Goal: Task Accomplishment & Management: Use online tool/utility

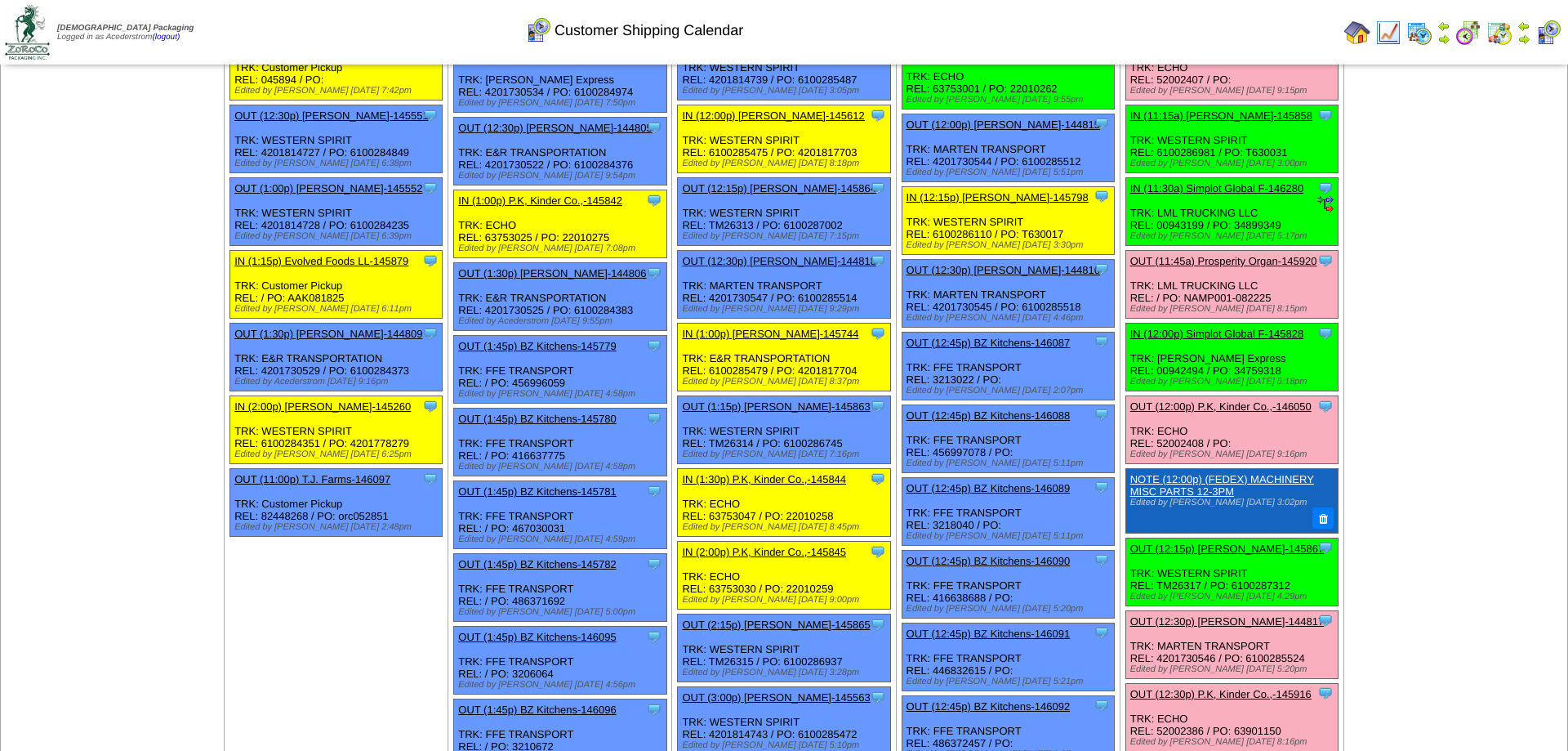
scroll to position [1250, 0]
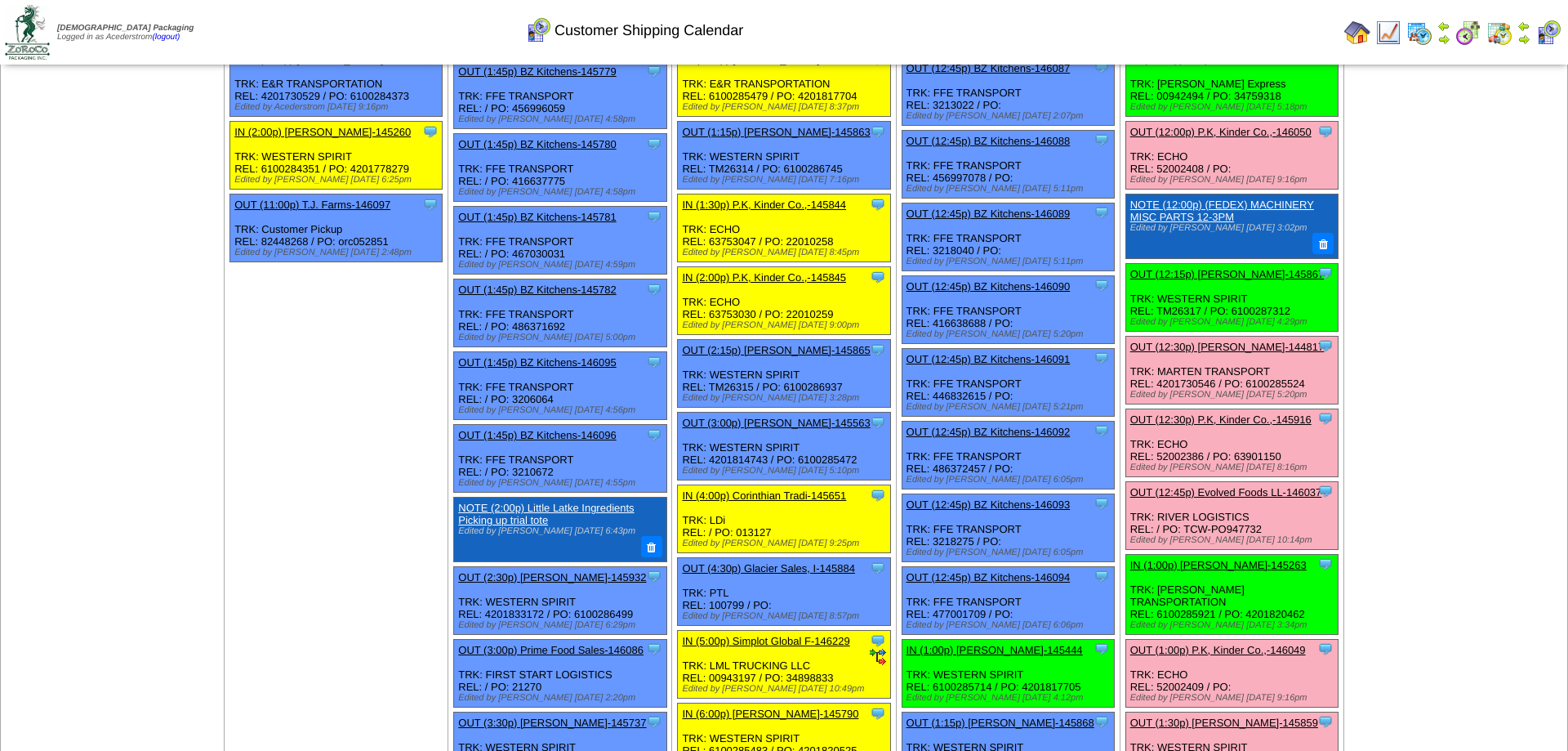
click at [1226, 280] on link "OUT (12:15p) [PERSON_NAME]-145867" at bounding box center [1228, 273] width 194 height 13
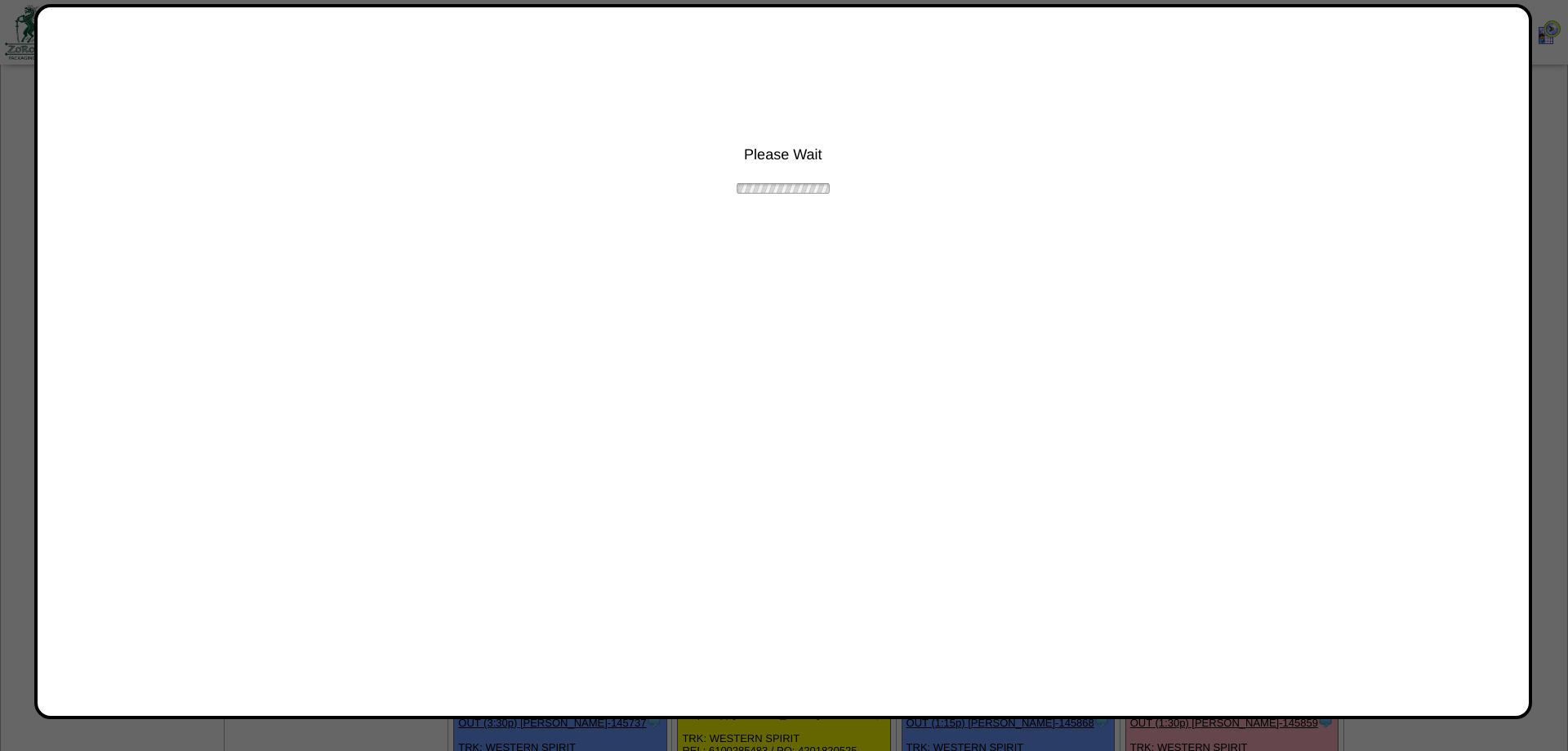
click at [1531, 204] on div "Please Wait" at bounding box center [783, 361] width 1498 height 715
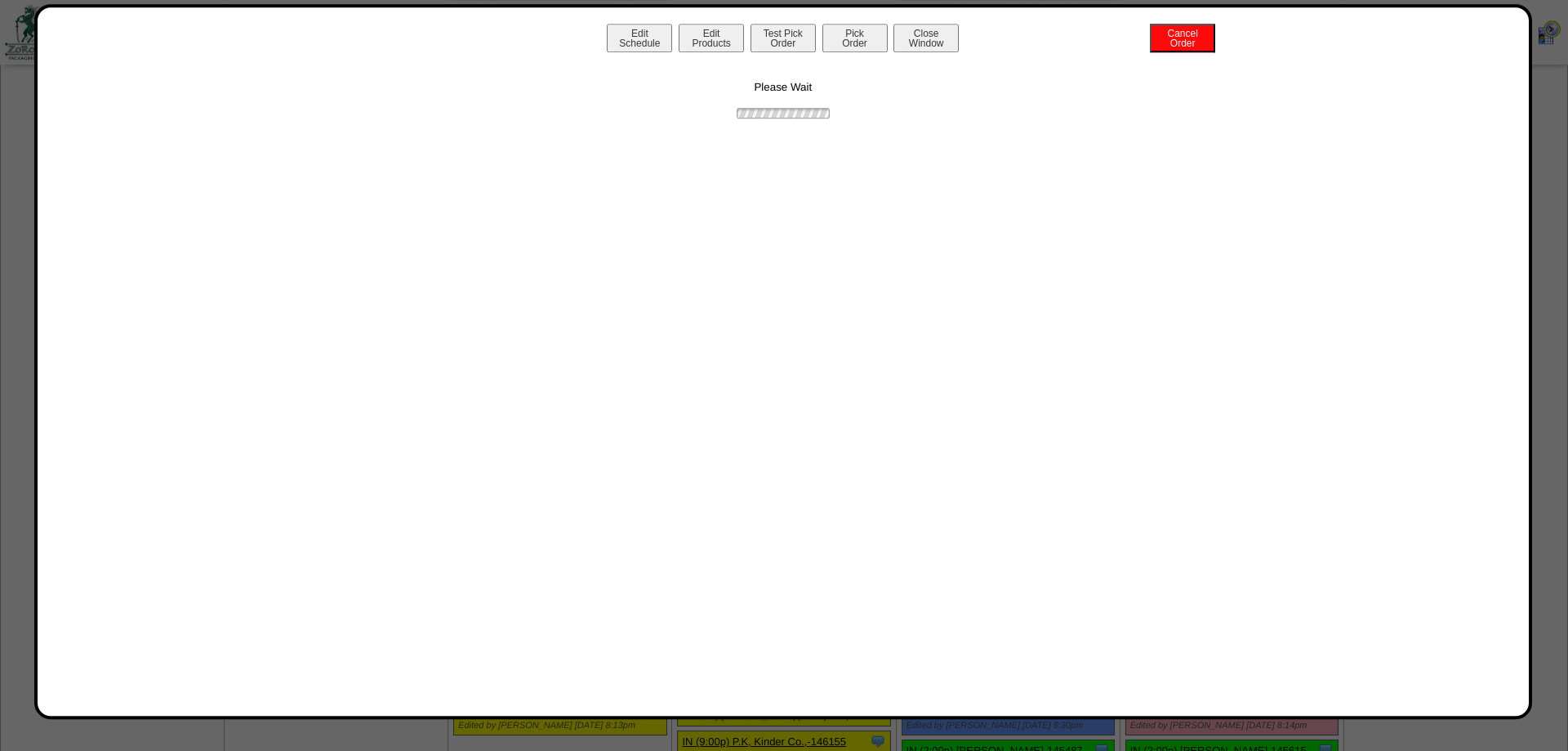
scroll to position [1500, 0]
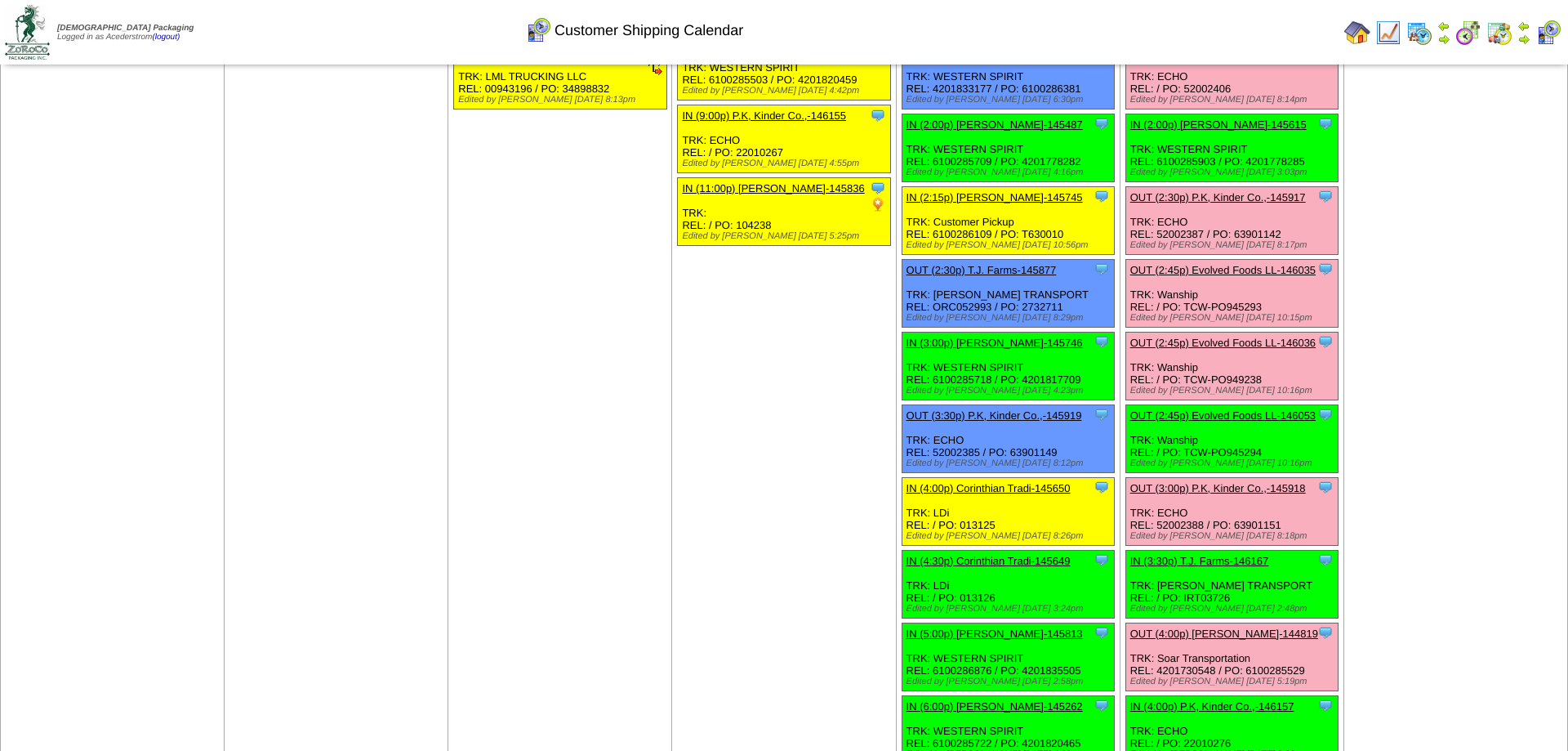
scroll to position [2082, 0]
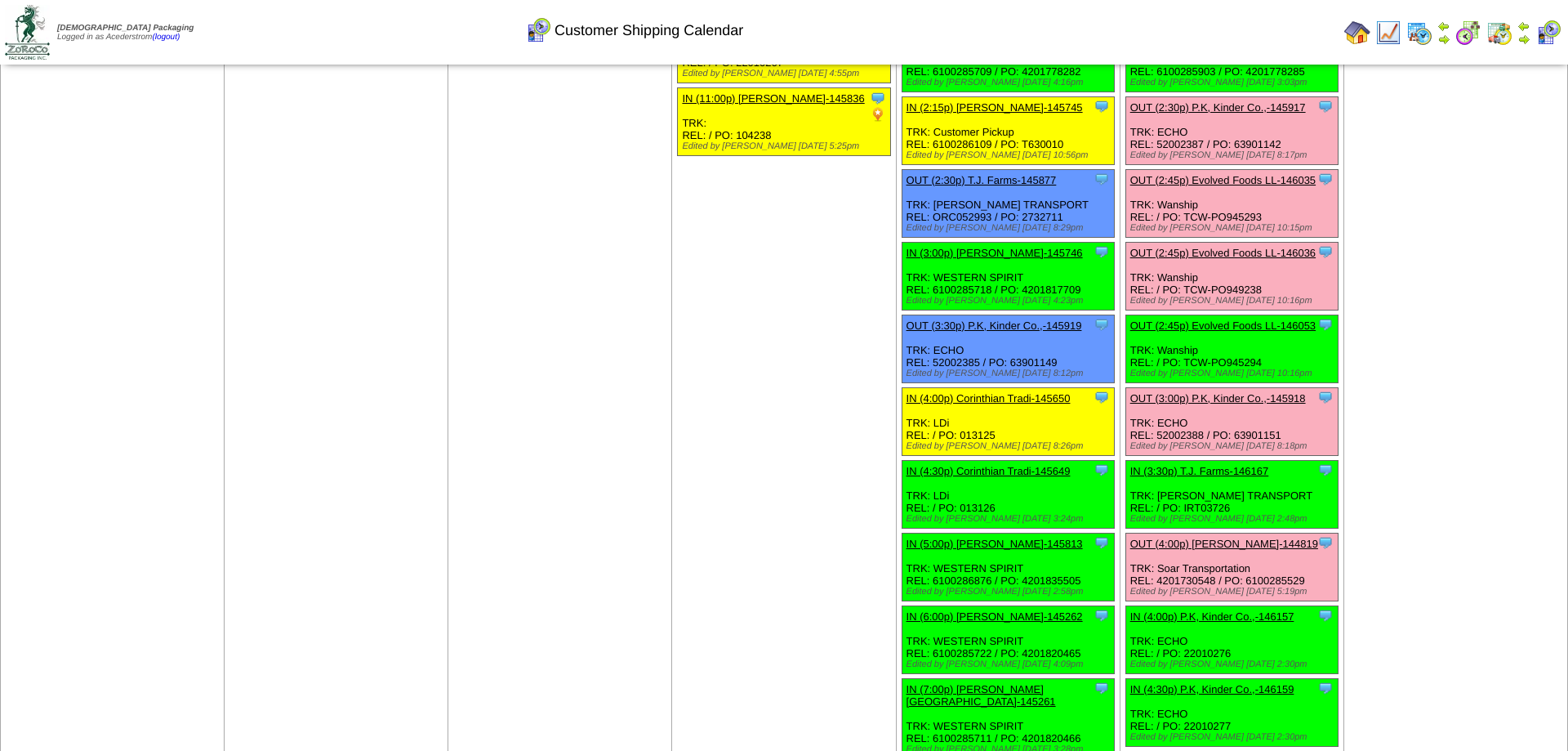
click at [1195, 382] on div "Clone Item OUT (2:45p) Evolved Foods LL-146053 Evolved Foods LLC. DBA Tourlami …" at bounding box center [1232, 349] width 212 height 68
click at [1195, 331] on link "OUT (2:45p) Evolved Foods LL-146053" at bounding box center [1223, 326] width 185 height 13
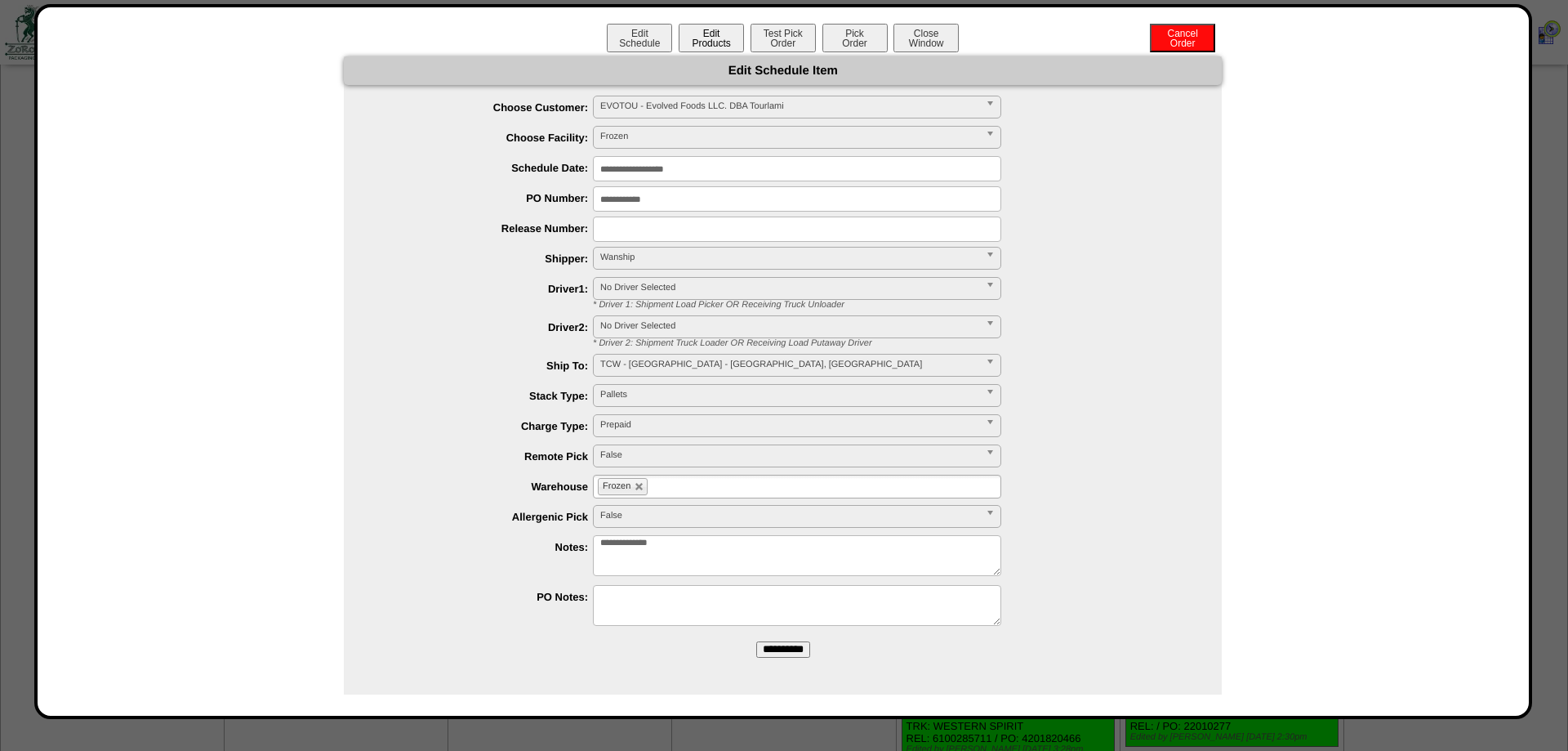
click at [731, 26] on button "Edit Products" at bounding box center [710, 38] width 65 height 29
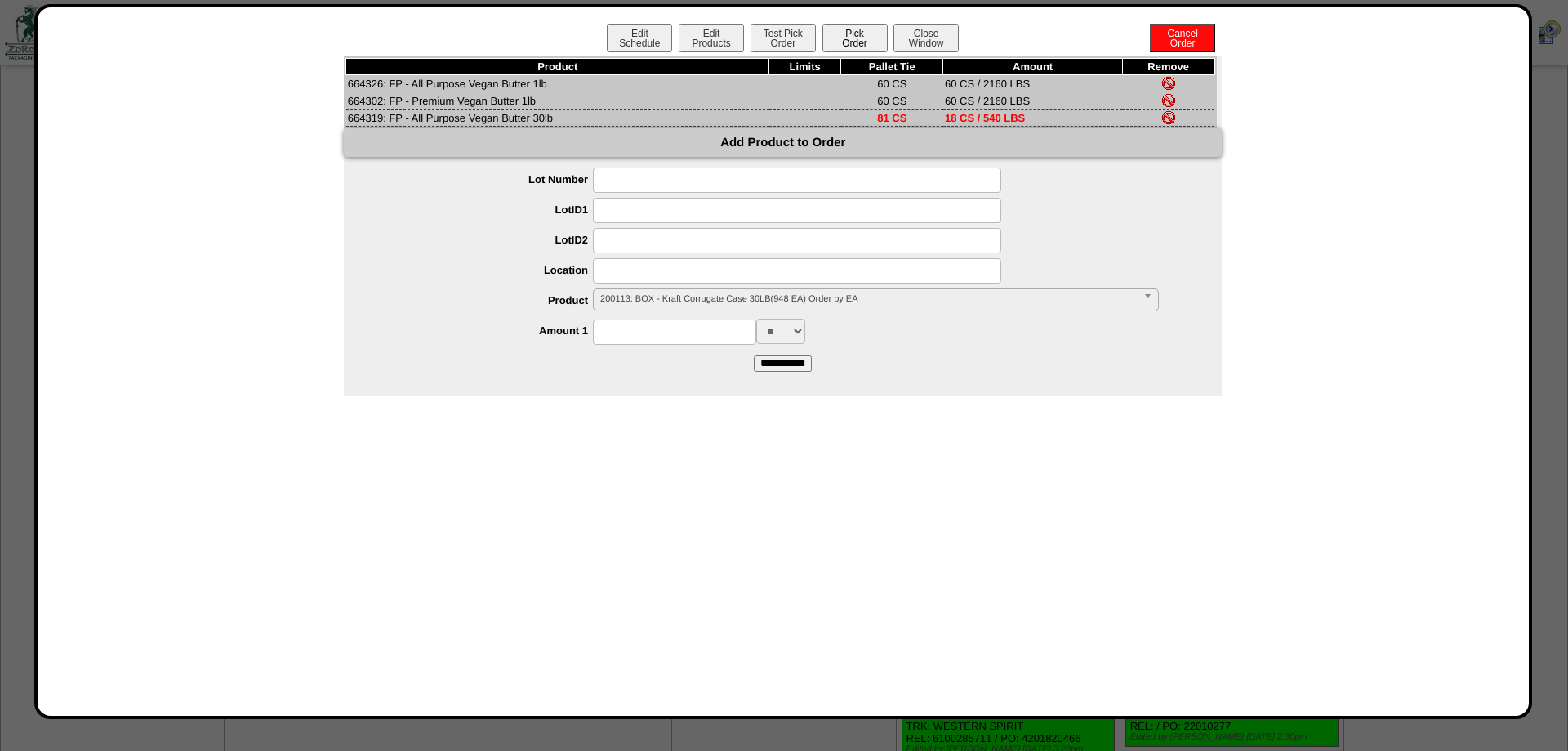
click at [830, 31] on button "Pick Order" at bounding box center [855, 38] width 65 height 29
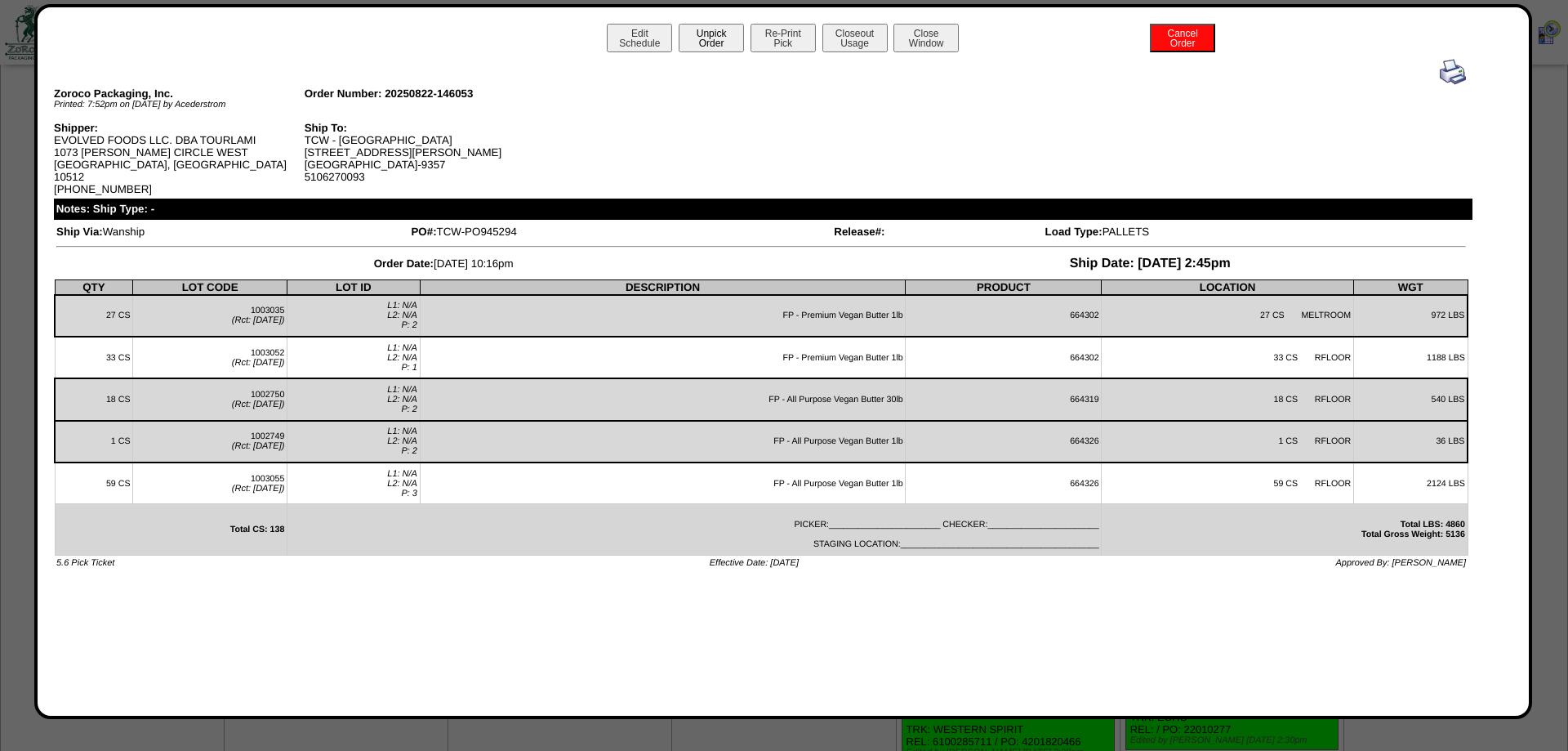
click at [731, 39] on button "Unpick Order" at bounding box center [710, 38] width 65 height 29
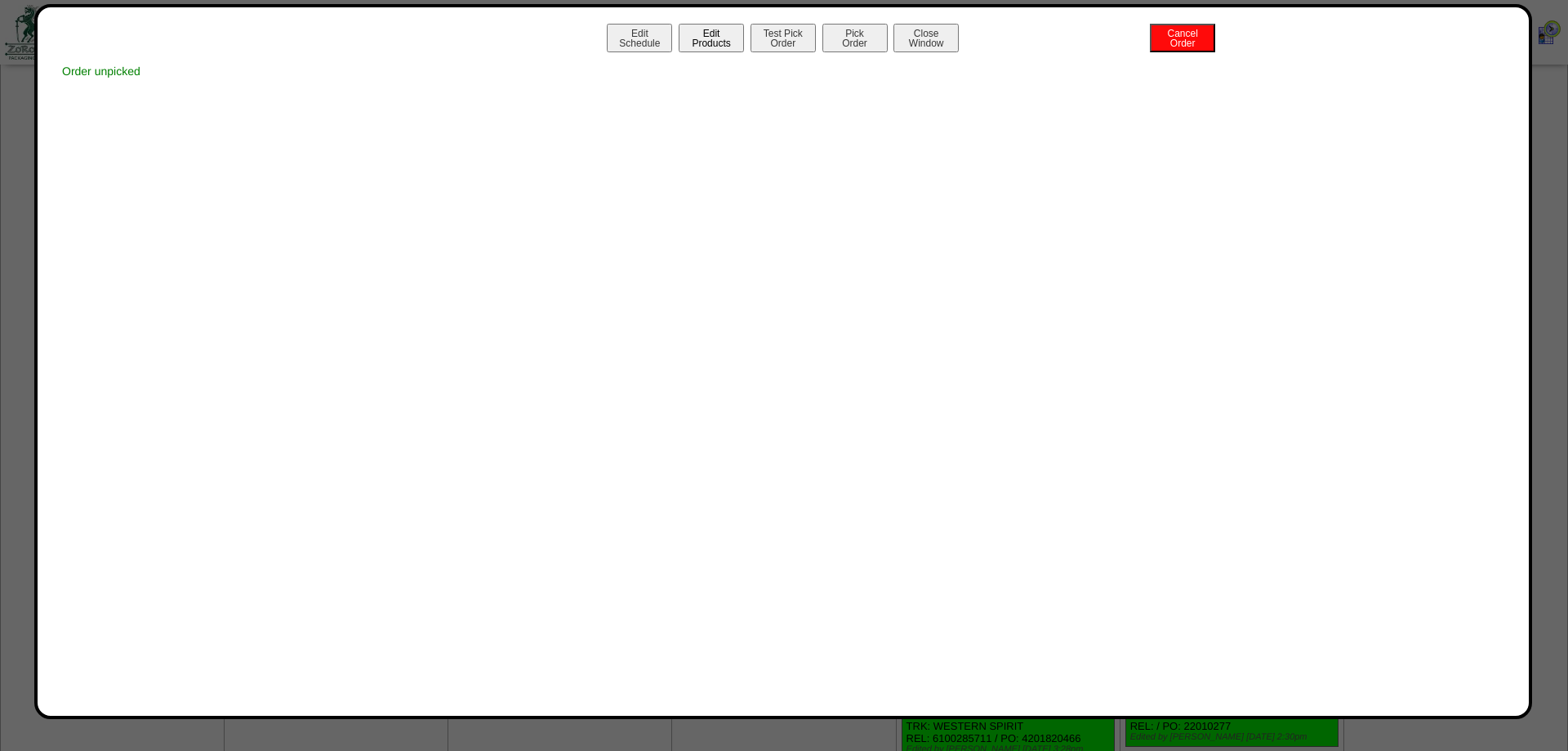
click at [700, 36] on button "Edit Products" at bounding box center [710, 38] width 65 height 29
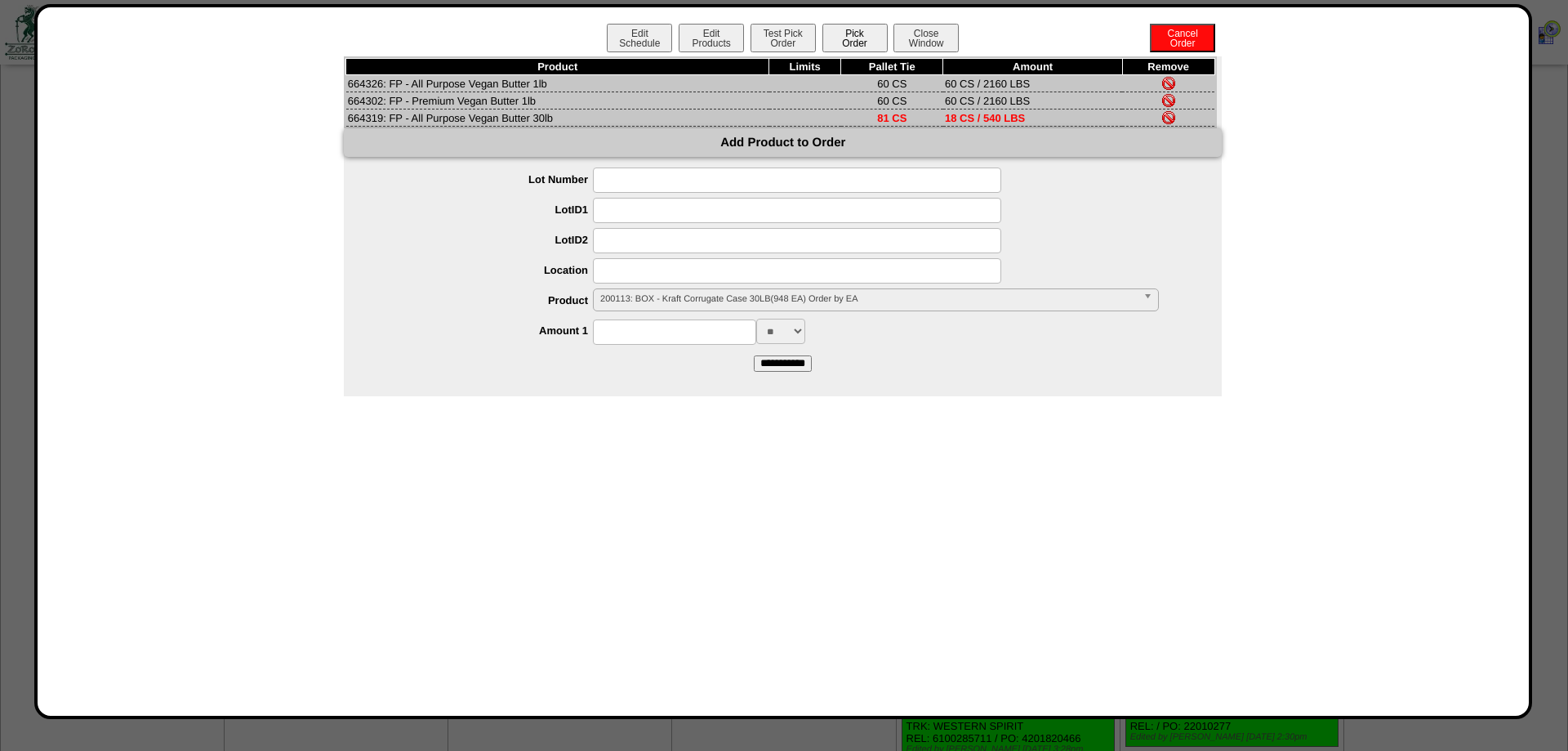
click at [852, 33] on button "Pick Order" at bounding box center [855, 38] width 65 height 29
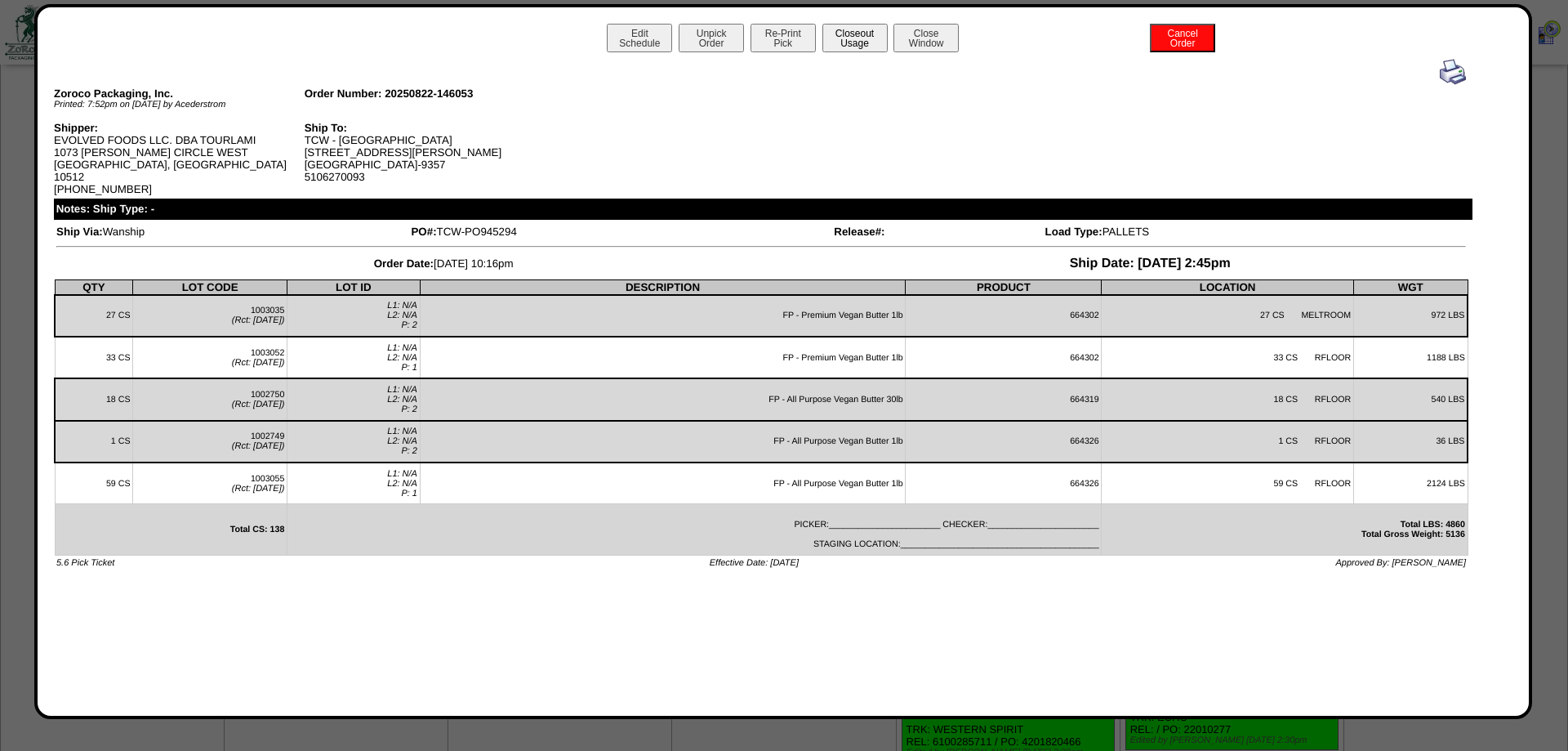
click at [858, 45] on button "Closeout Usage" at bounding box center [855, 38] width 65 height 29
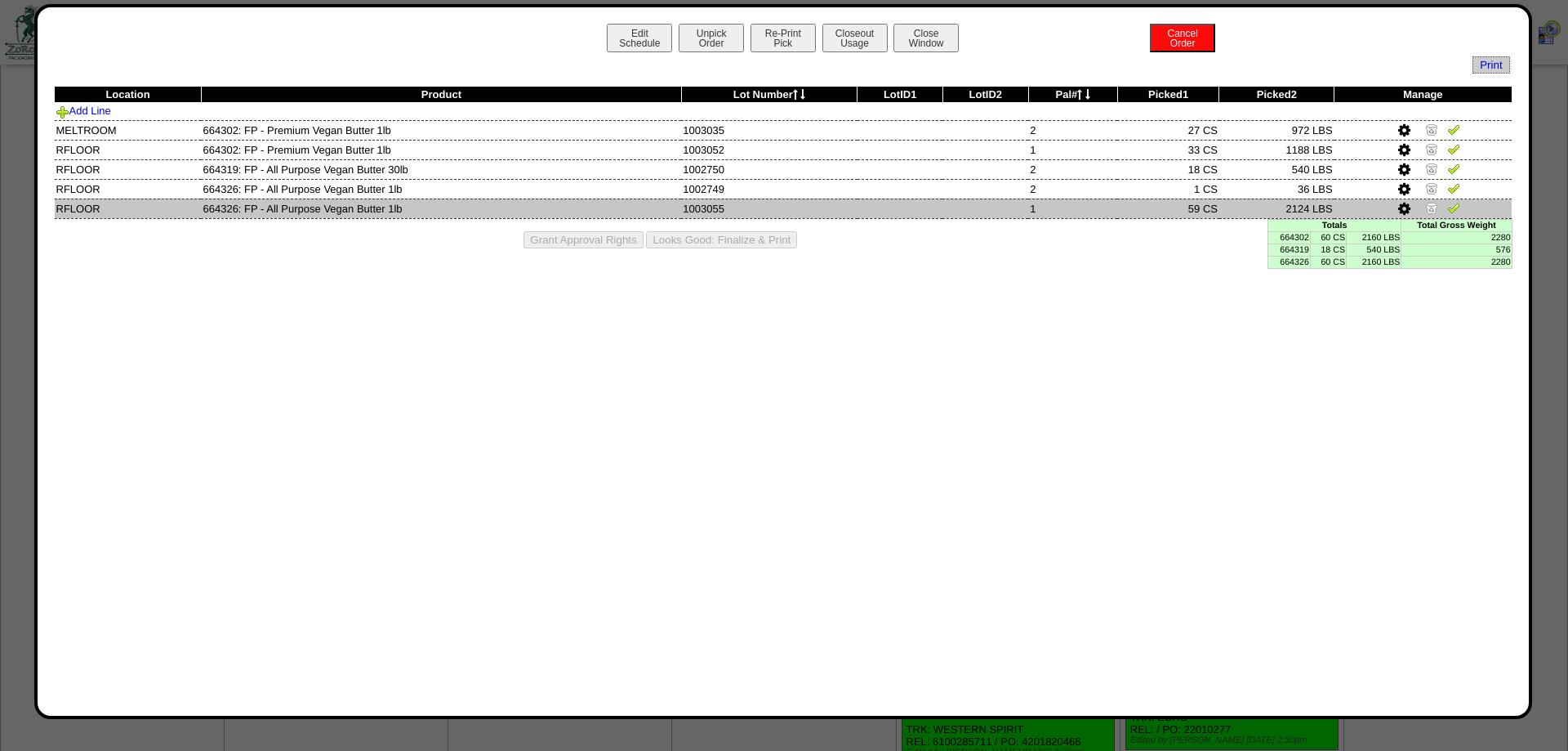
click at [1409, 211] on icon at bounding box center [1404, 208] width 13 height 15
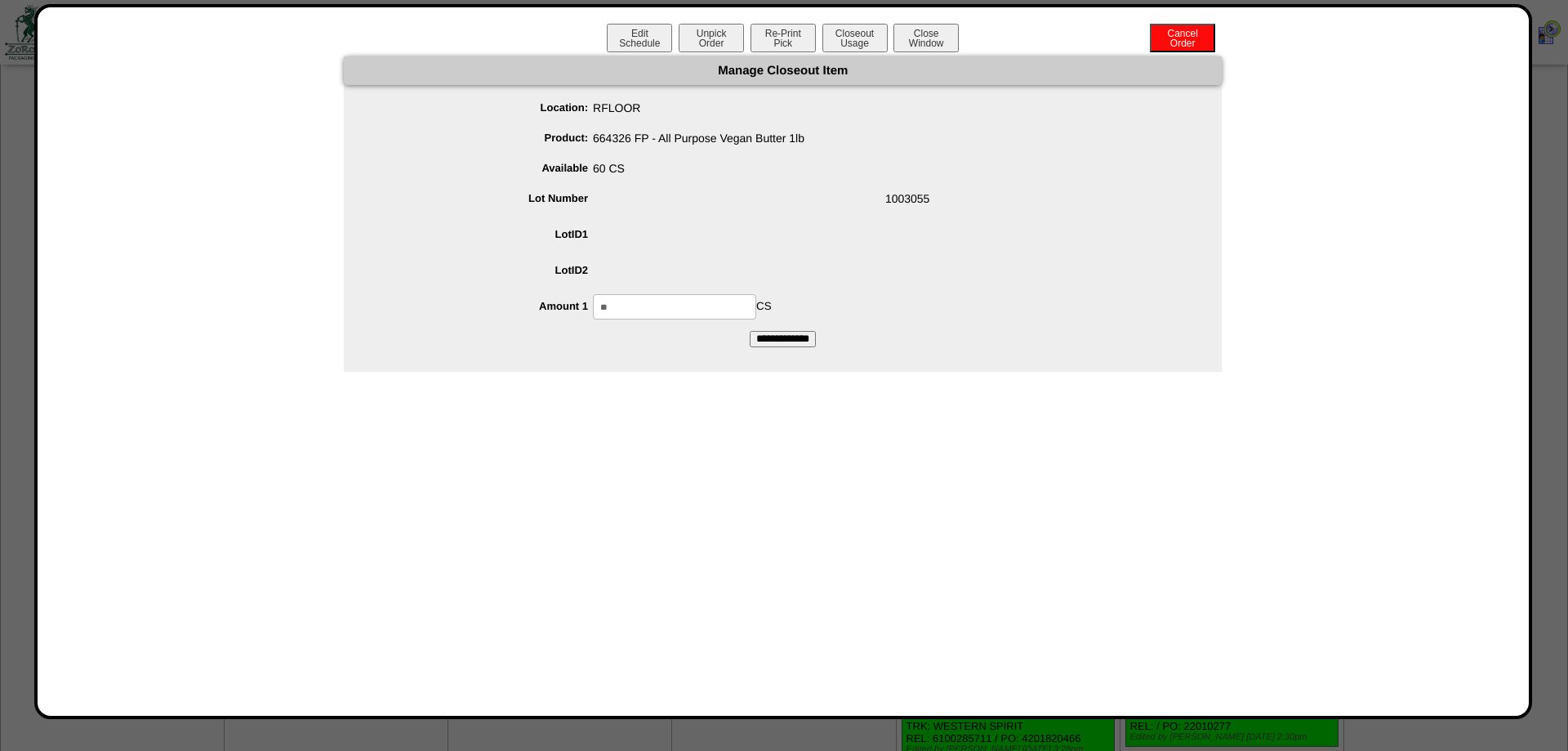
click at [664, 312] on input "**" at bounding box center [674, 306] width 164 height 25
type input "**"
click at [750, 330] on input "**********" at bounding box center [783, 338] width 66 height 16
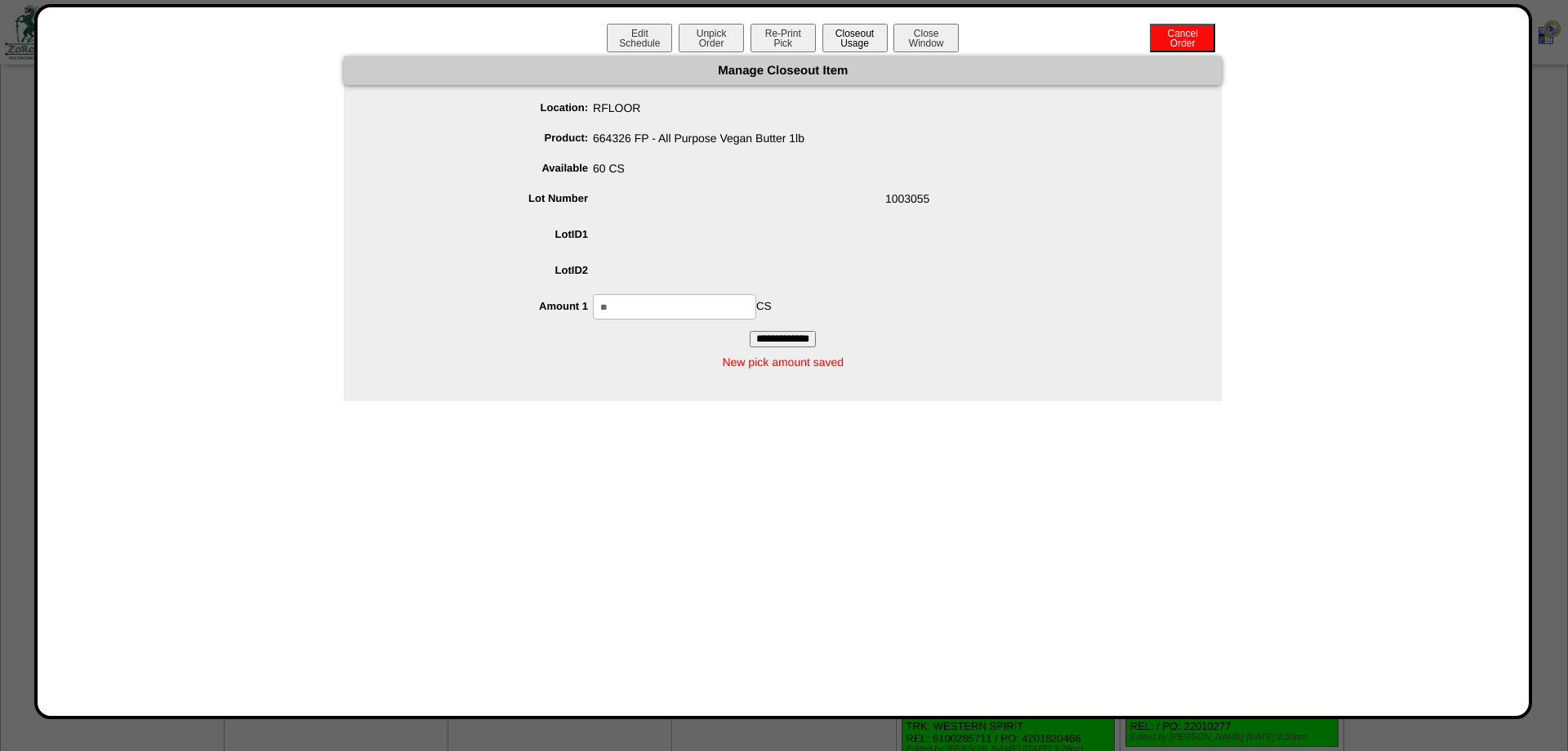
click at [882, 39] on button "Closeout Usage" at bounding box center [855, 38] width 65 height 29
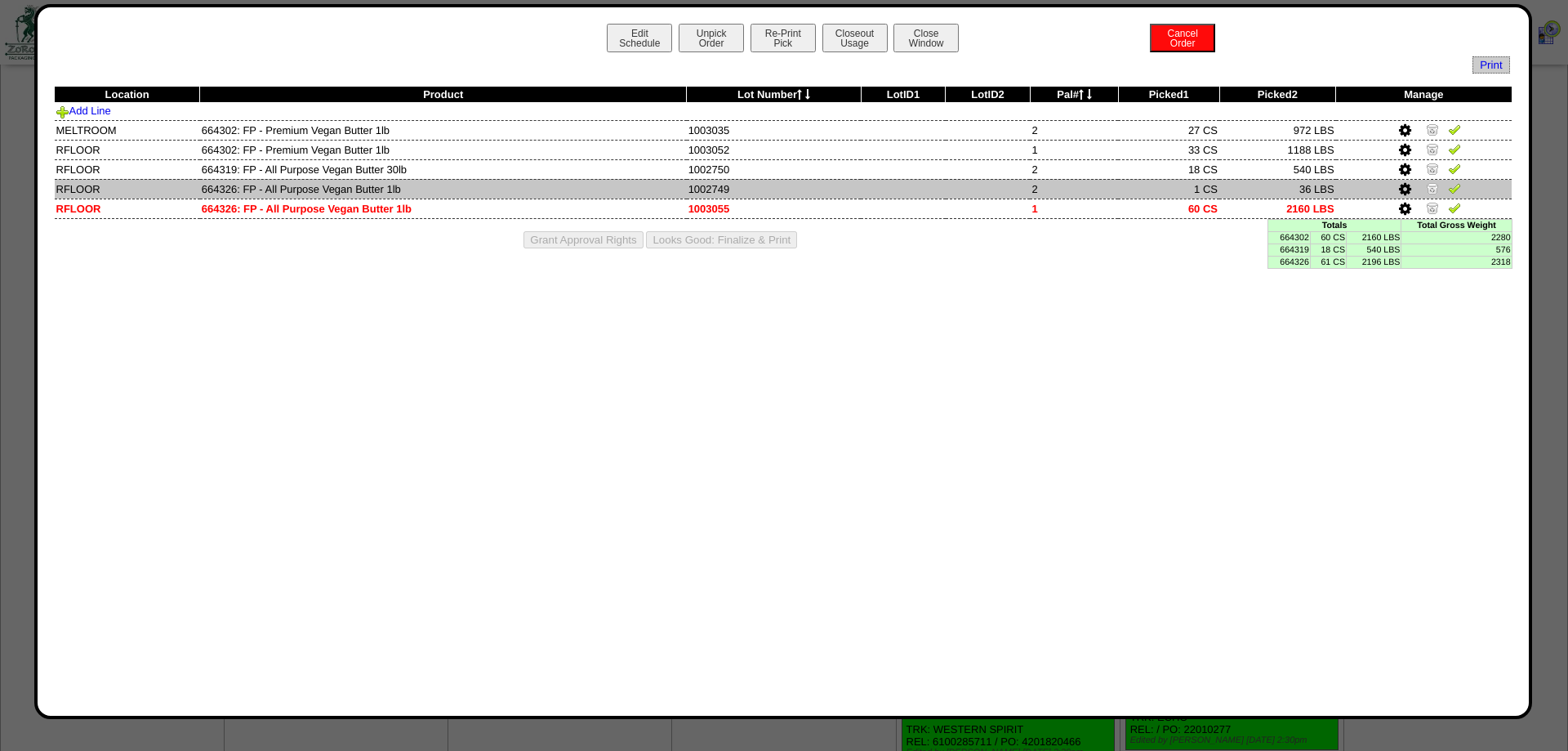
click at [1435, 193] on img at bounding box center [1432, 187] width 13 height 13
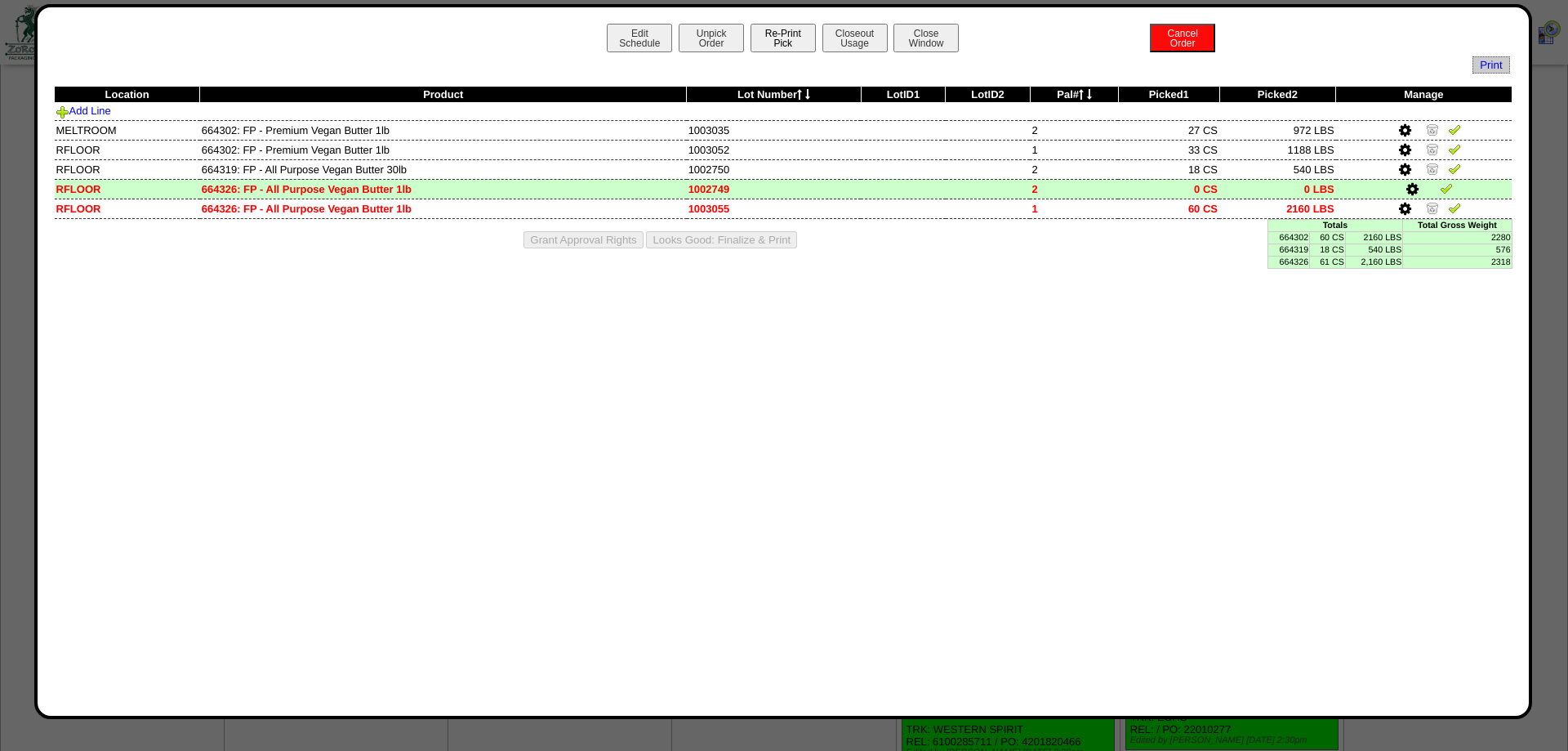
click at [800, 31] on button "Re-Print Pick" at bounding box center [783, 38] width 65 height 29
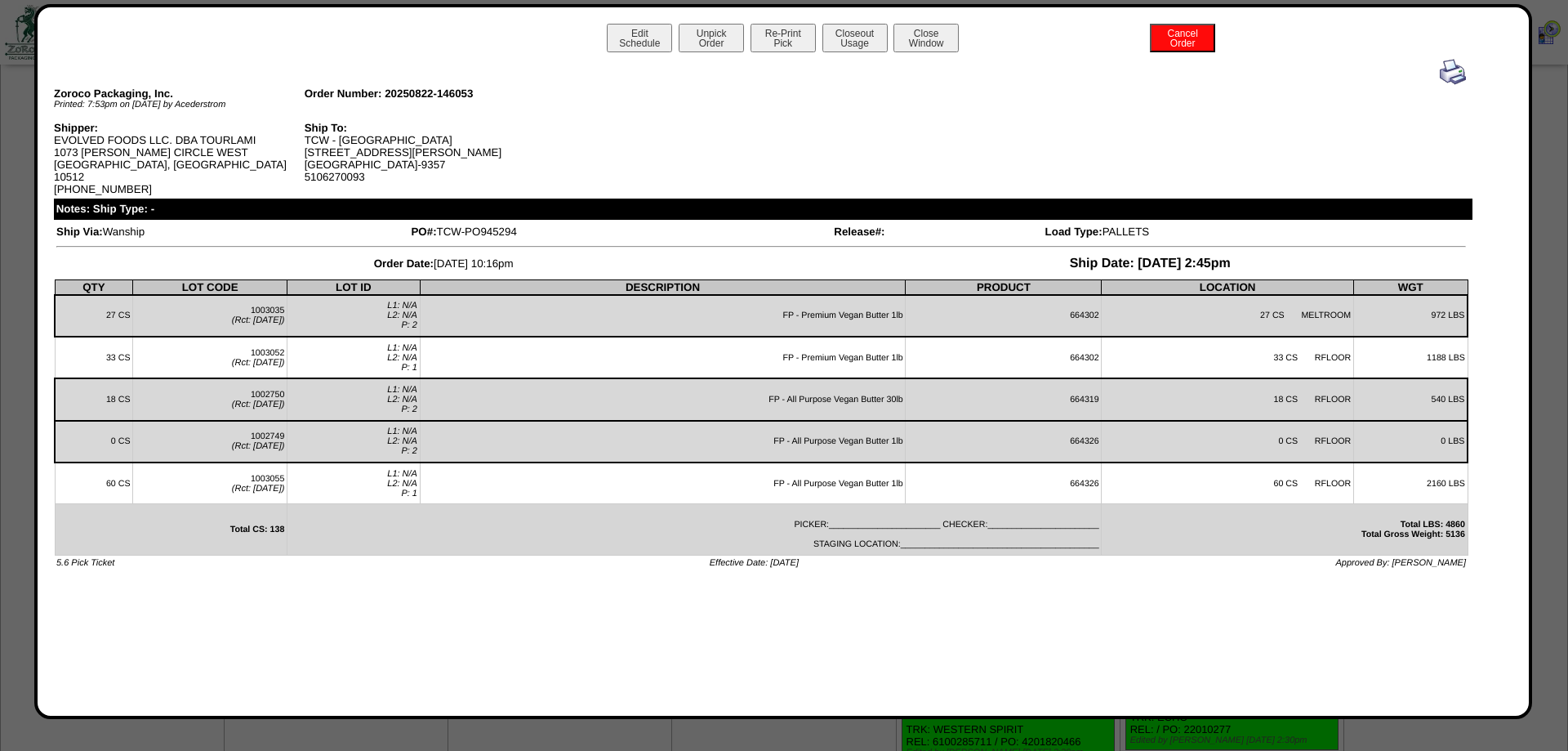
click at [1457, 70] on img at bounding box center [1453, 72] width 26 height 26
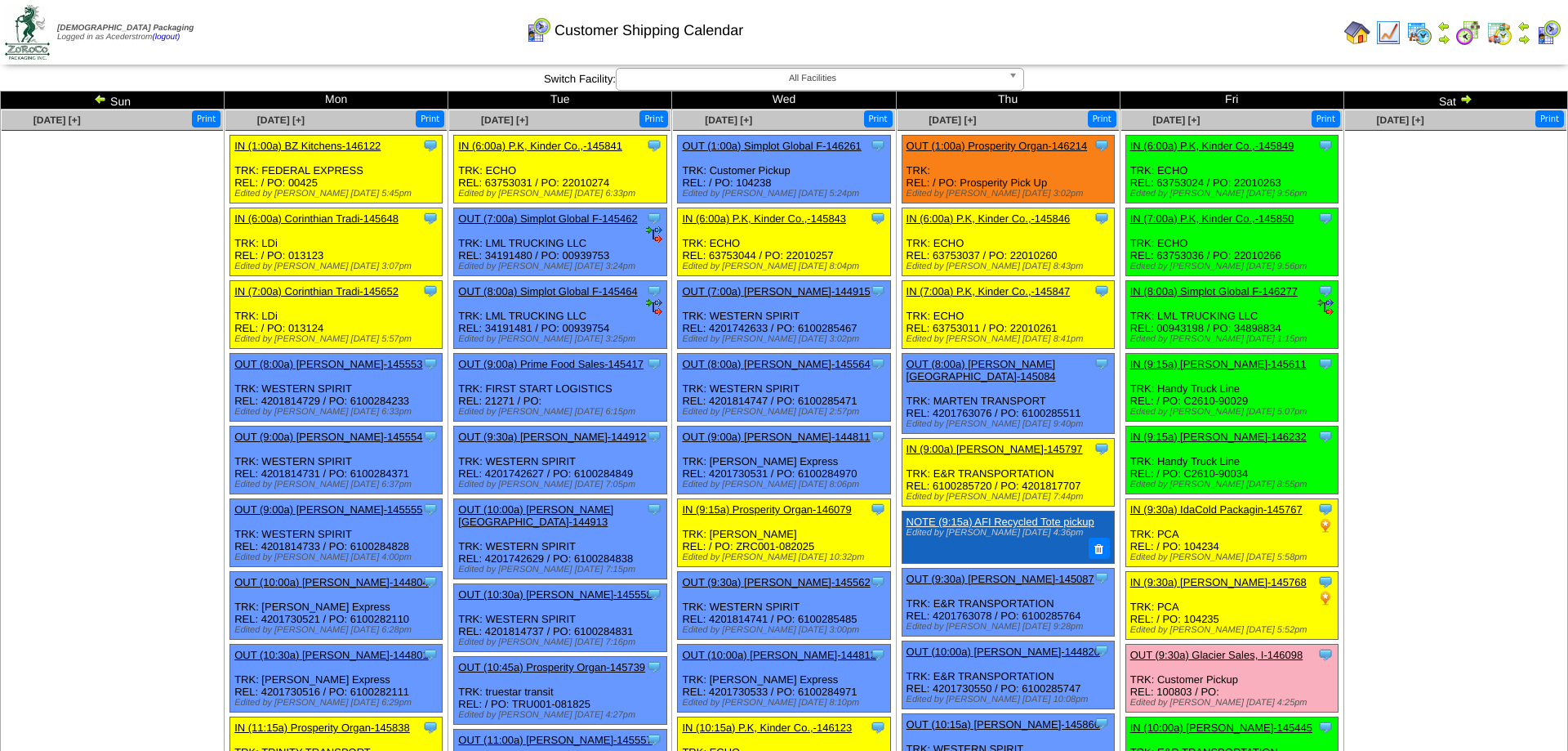
scroll to position [2082, 0]
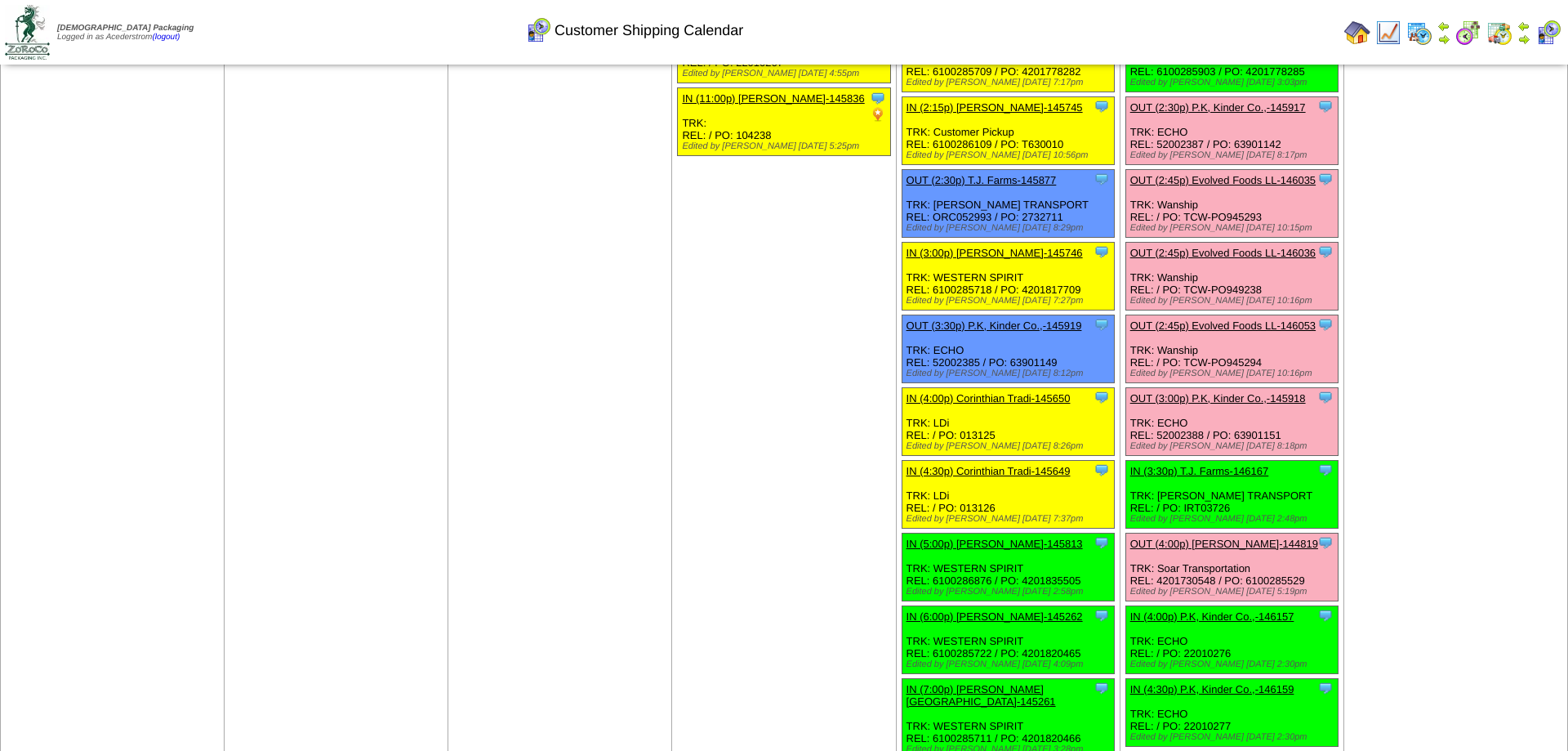
click at [1529, 32] on td at bounding box center [1523, 33] width 16 height 29
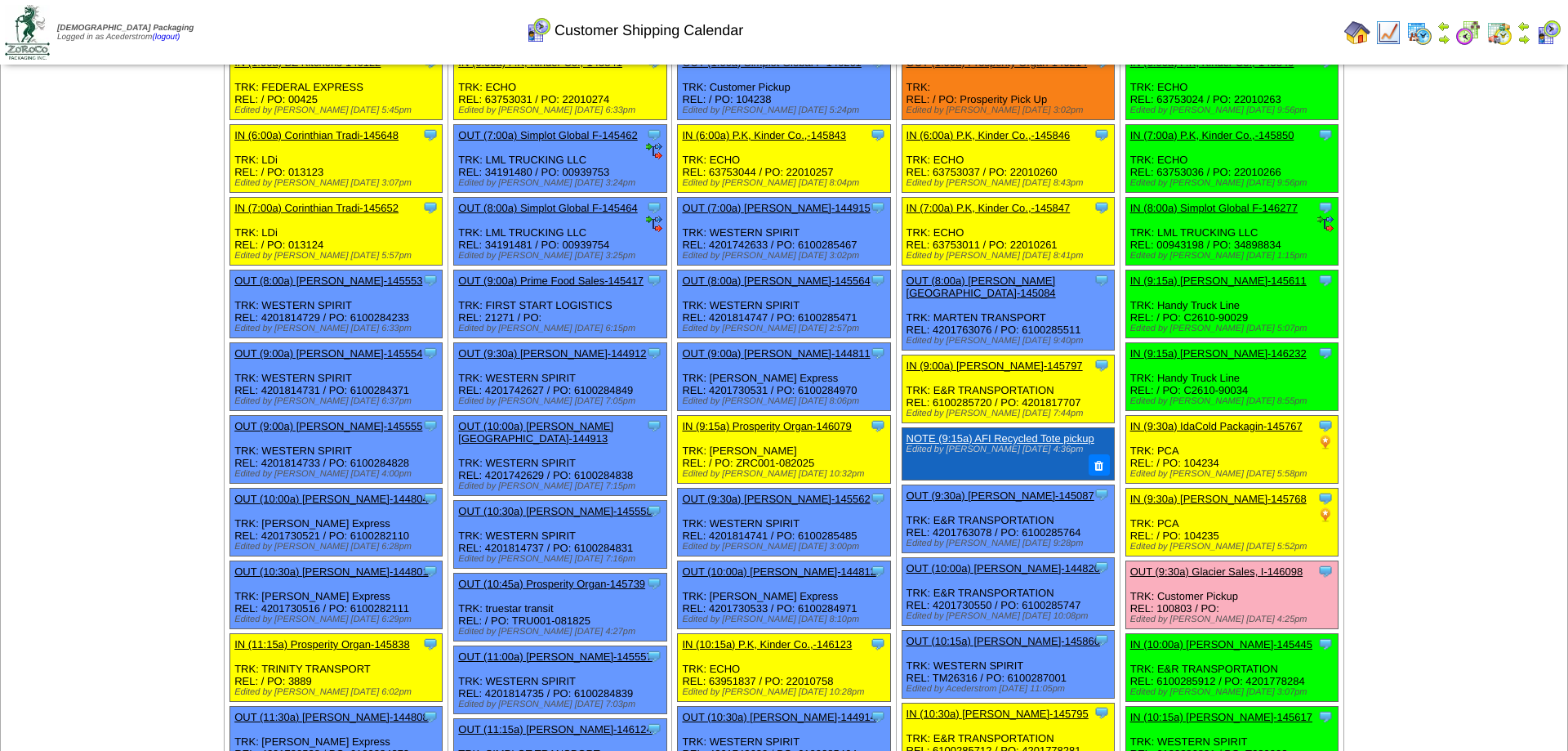
scroll to position [0, 0]
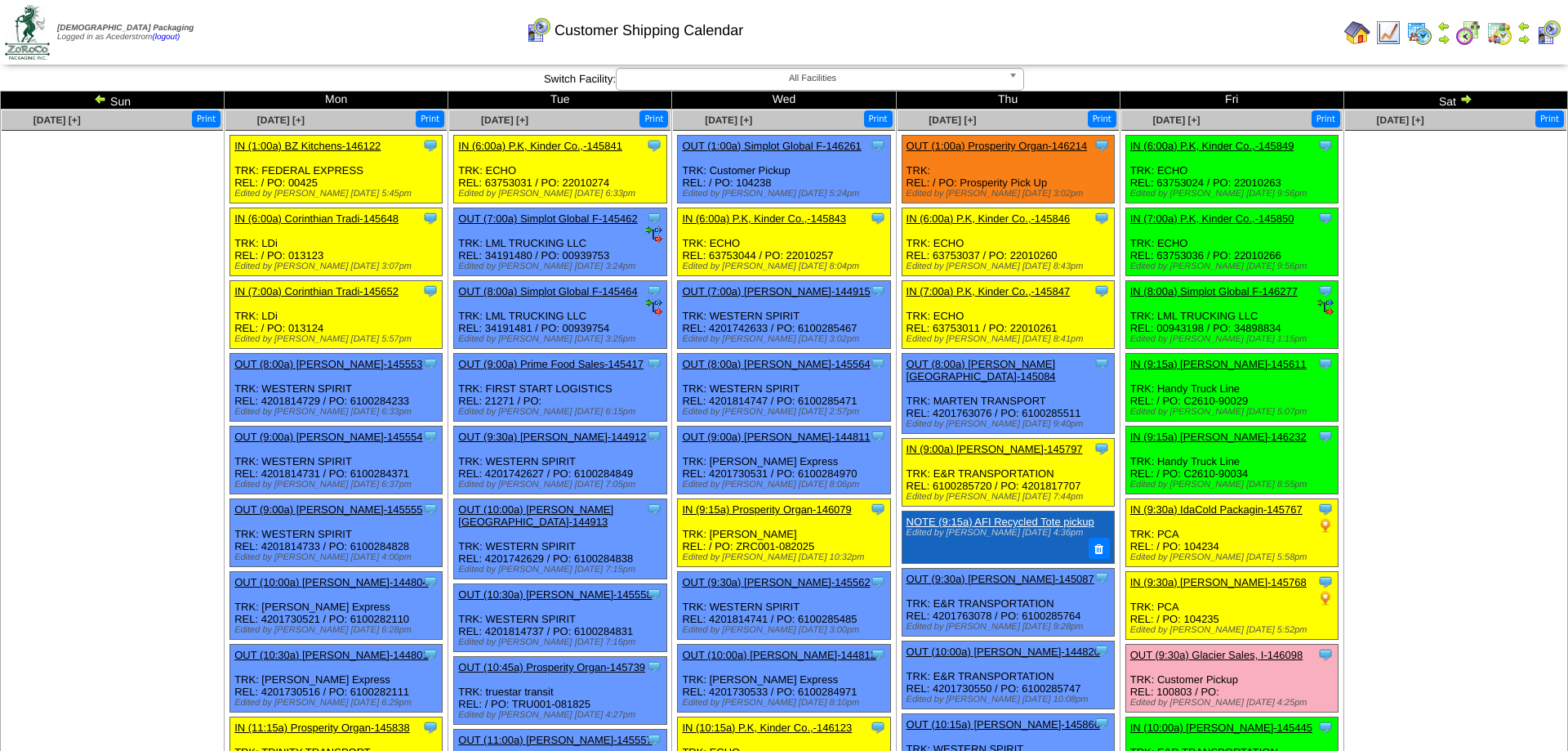
click at [776, 567] on div "Clone Item IN (9:15a) Prosperity Organ-146079 Prosperity Organic Foods Inc Sche…" at bounding box center [784, 533] width 212 height 68
click at [783, 567] on div "Clone Item IN (9:15a) Prosperity Organ-146079 Prosperity Organic Foods Inc Sche…" at bounding box center [784, 533] width 212 height 68
copy div "082025"
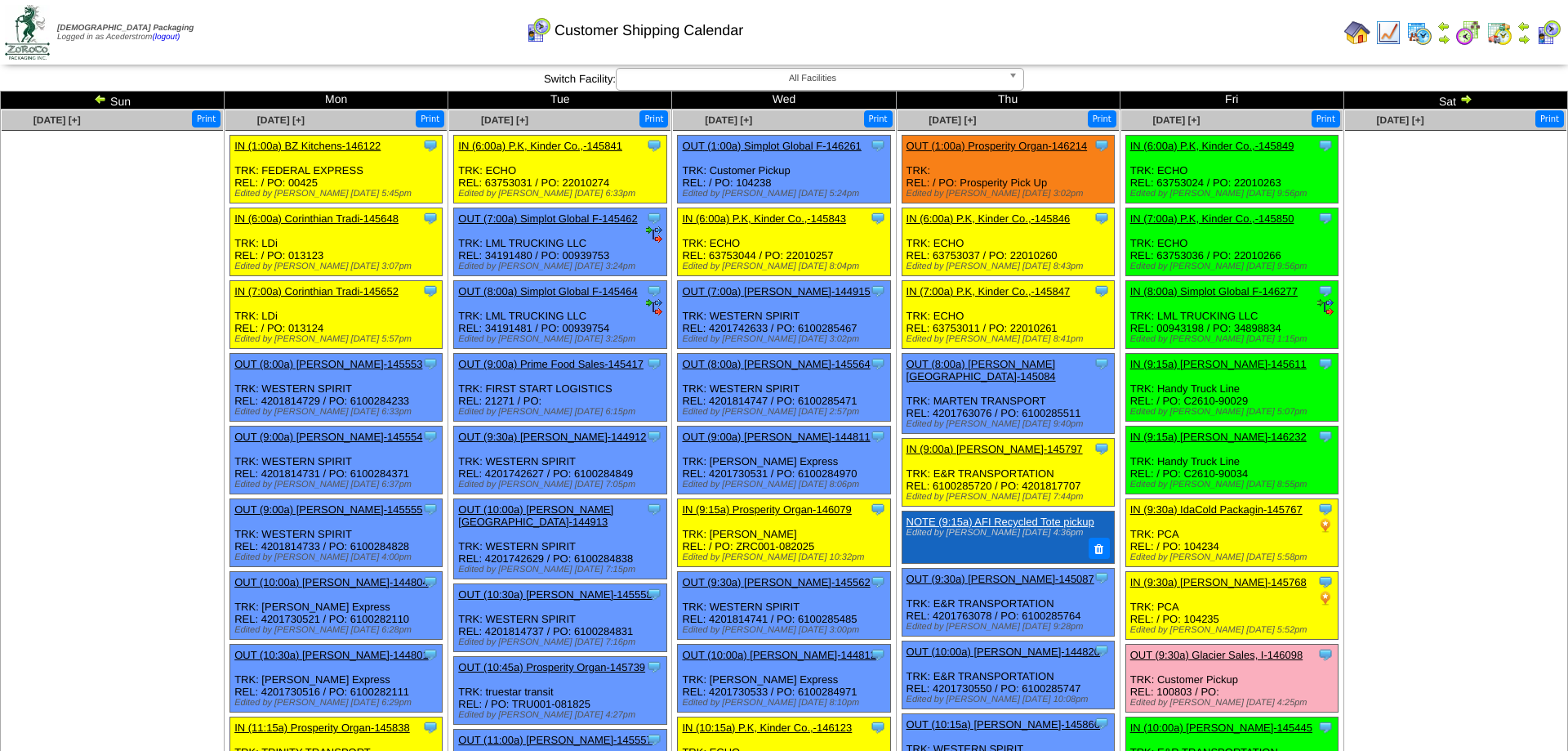
click at [1449, 181] on ul at bounding box center [1456, 253] width 221 height 245
click at [1386, 335] on ul at bounding box center [1456, 253] width 221 height 245
